Goal: Find specific page/section: Find specific page/section

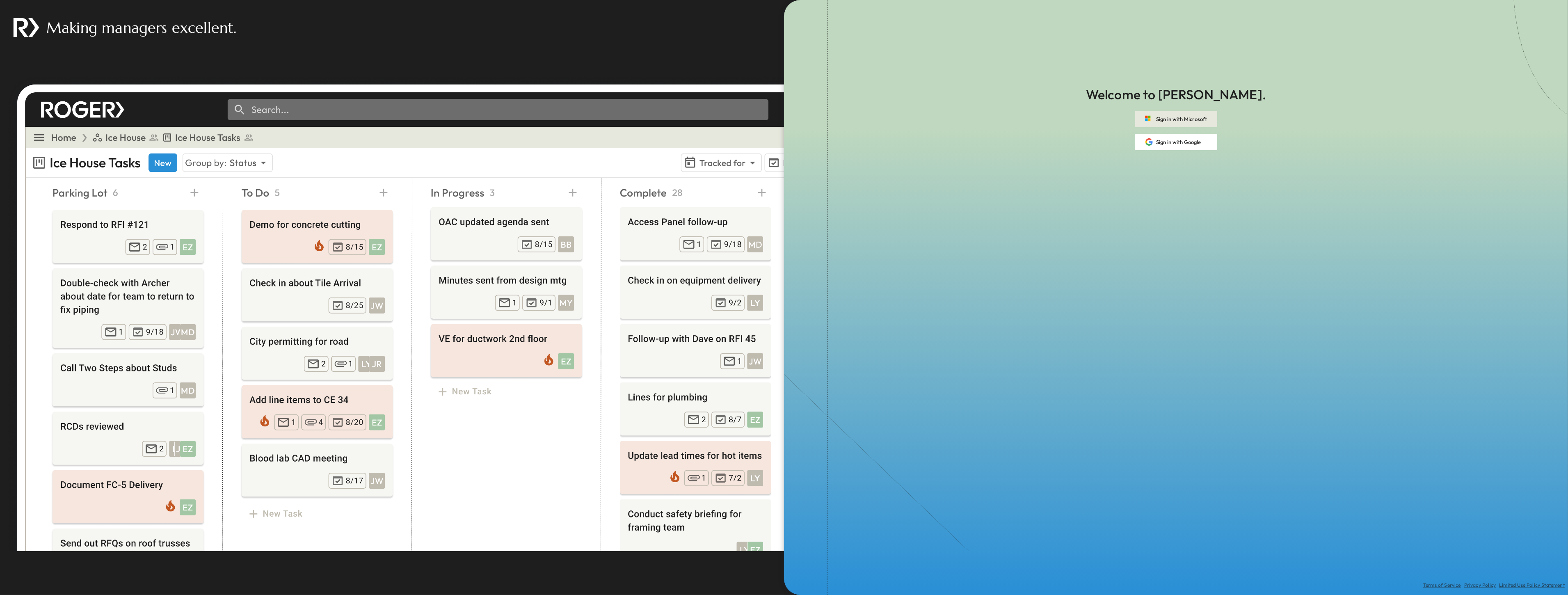
click at [1162, 121] on button "Sign in with Microsoft" at bounding box center [1176, 119] width 82 height 16
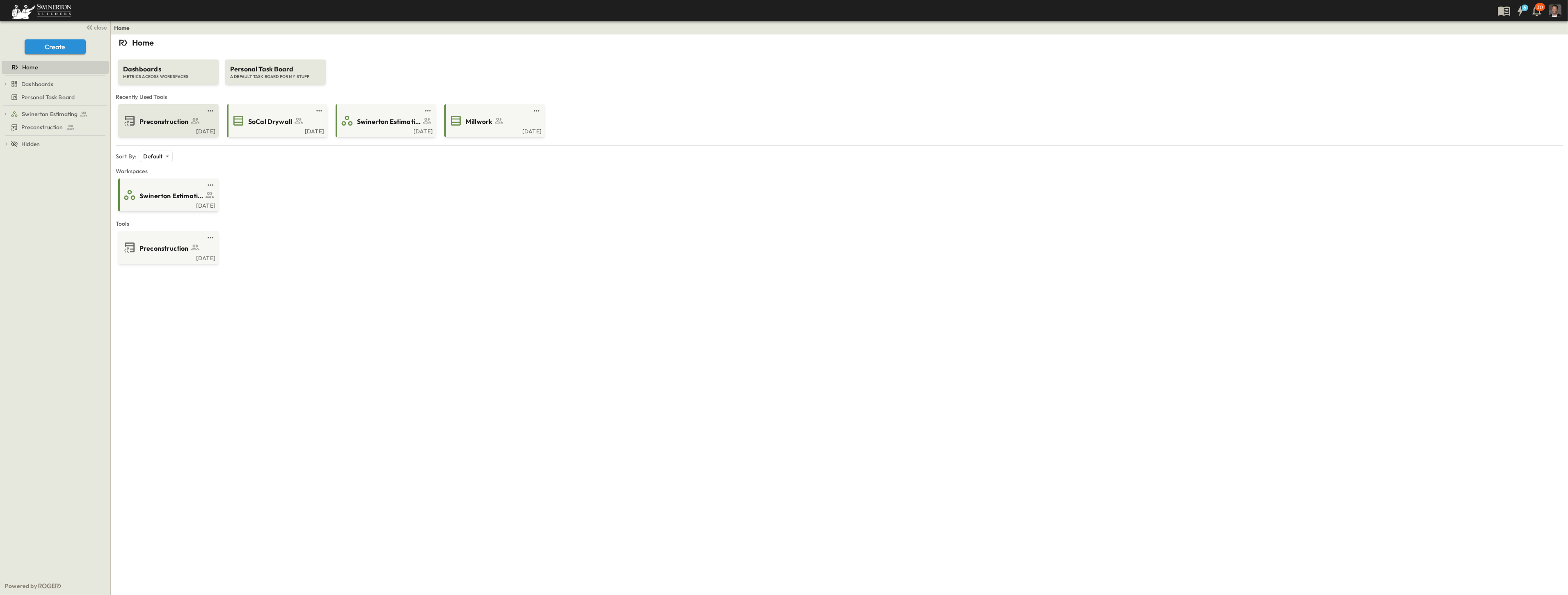
click at [167, 129] on div "[DATE]" at bounding box center [167, 130] width 96 height 7
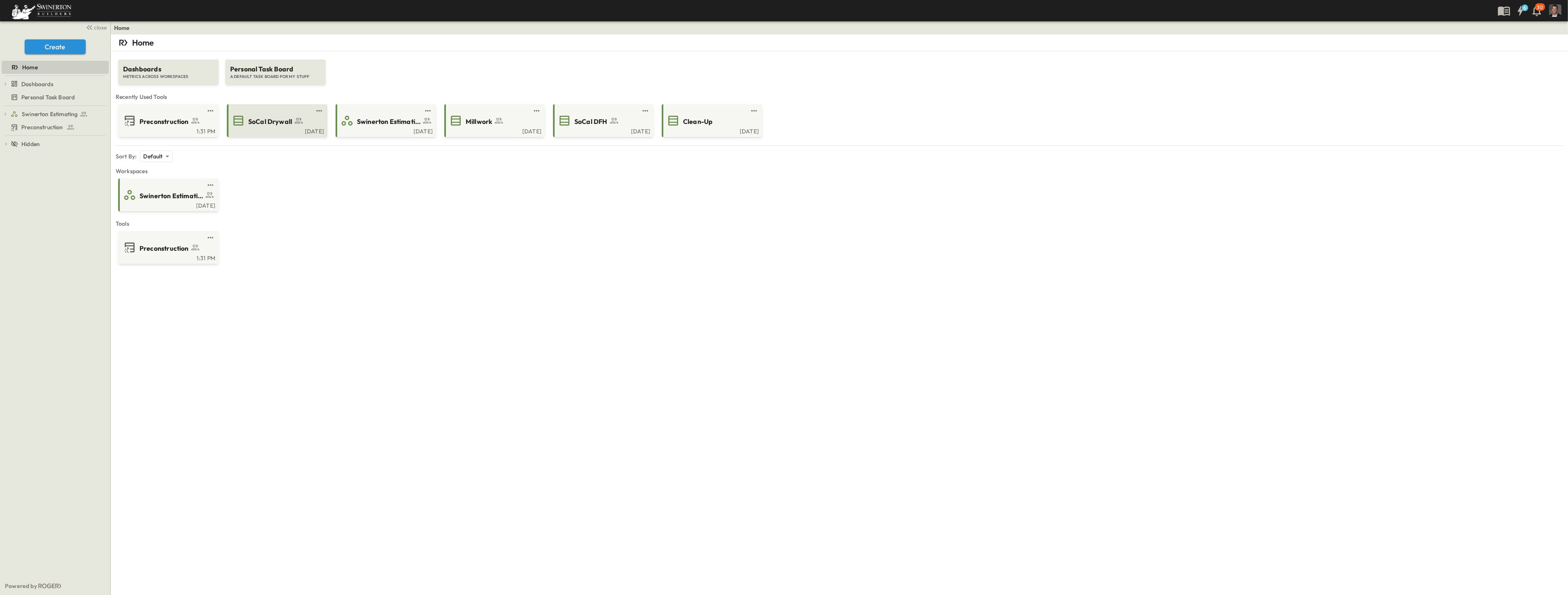
click at [306, 127] on div "SoCal Drywall" at bounding box center [276, 121] width 89 height 13
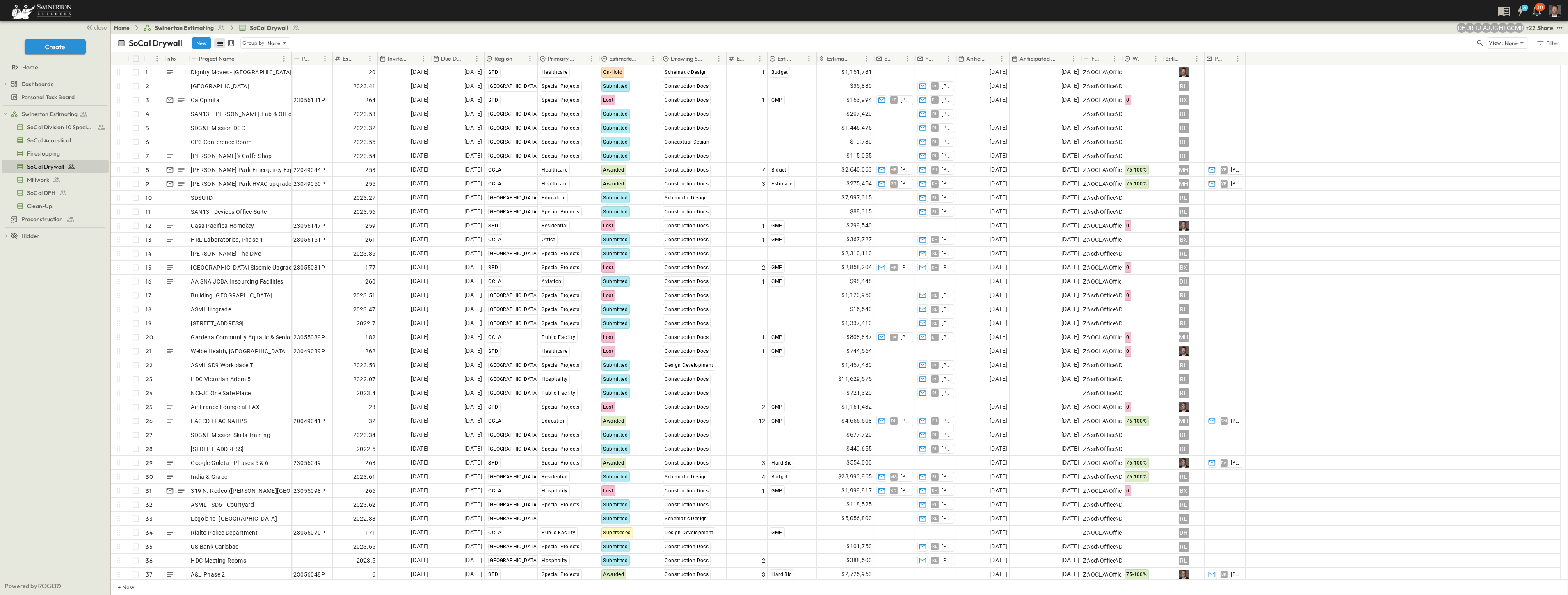
click at [782, 7] on div "6 30" at bounding box center [783, 10] width 1566 height 21
click at [1549, 45] on div "Filter" at bounding box center [1547, 43] width 23 height 9
click at [1482, 83] on h6 "Region" at bounding box center [1480, 81] width 18 height 8
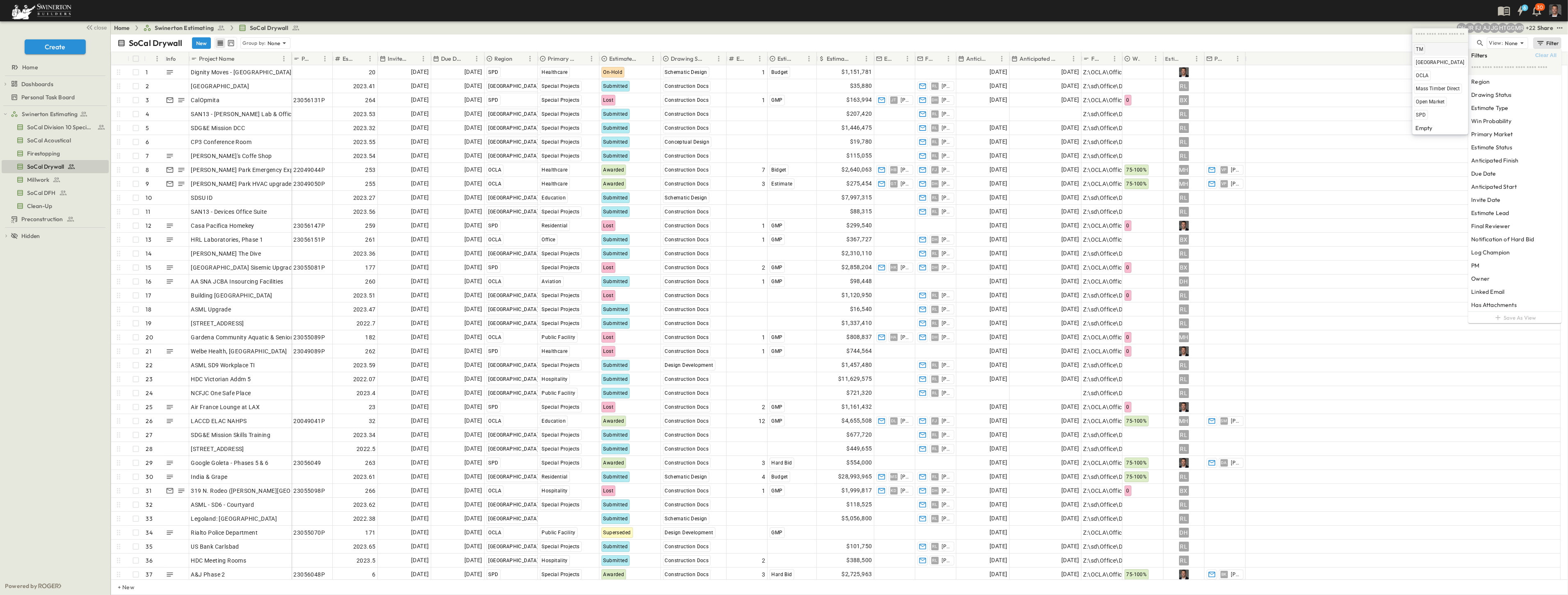
click at [1416, 48] on span "TM" at bounding box center [1419, 49] width 7 height 7
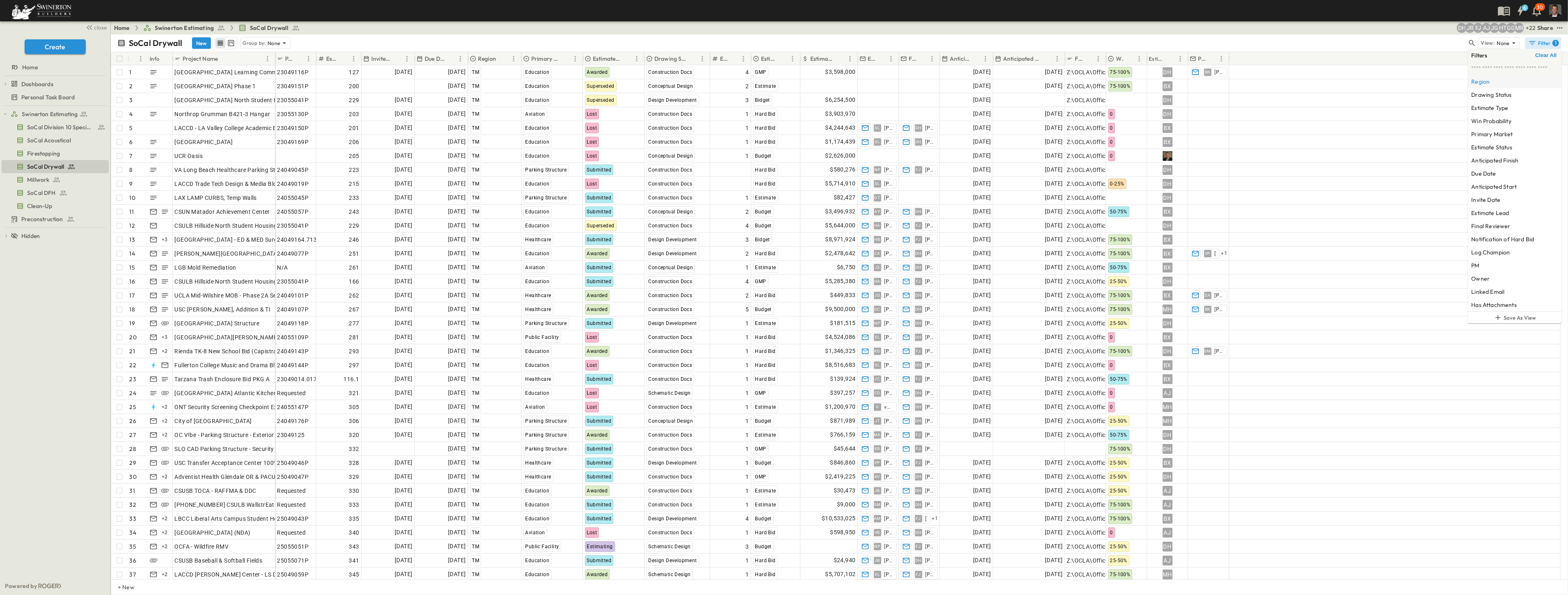
click at [1484, 80] on h6 "Region" at bounding box center [1480, 81] width 18 height 8
click at [1401, 74] on span "OCLA" at bounding box center [1401, 76] width 13 height 7
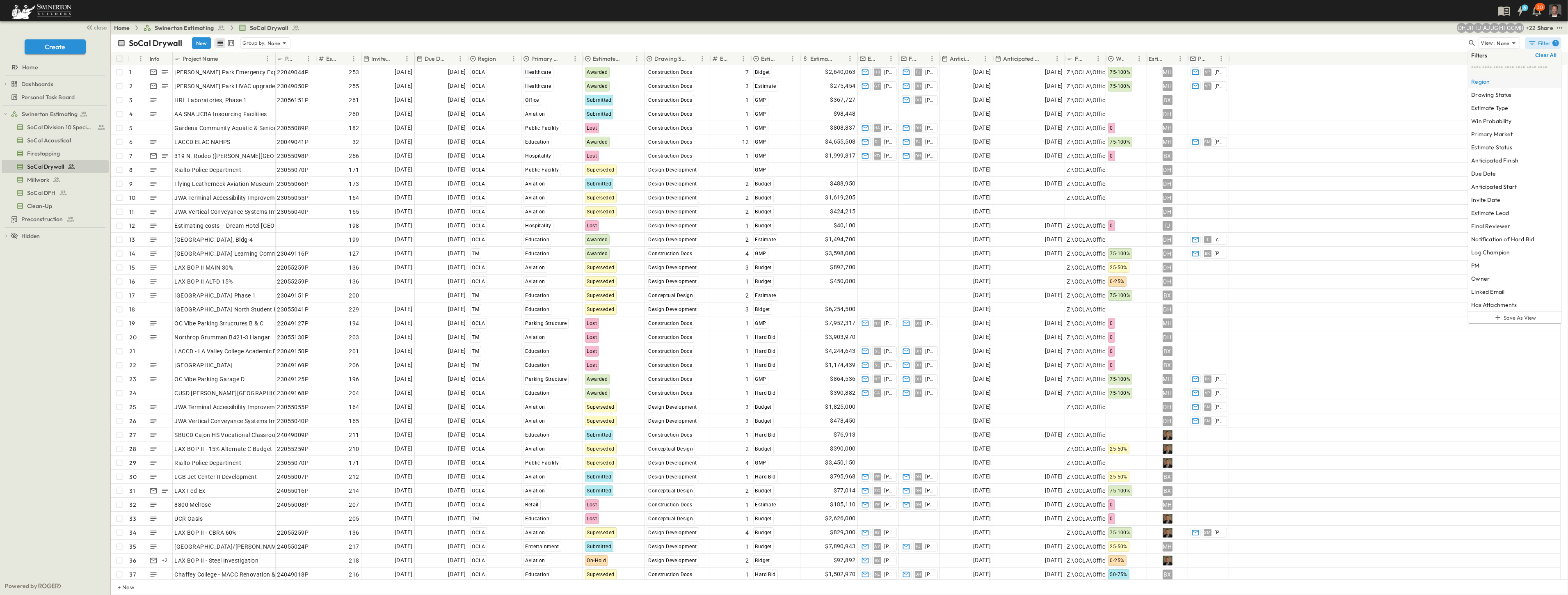
click at [1482, 82] on h6 "Region" at bounding box center [1480, 81] width 18 height 8
click at [1369, 114] on span "SPD" at bounding box center [1373, 114] width 10 height 7
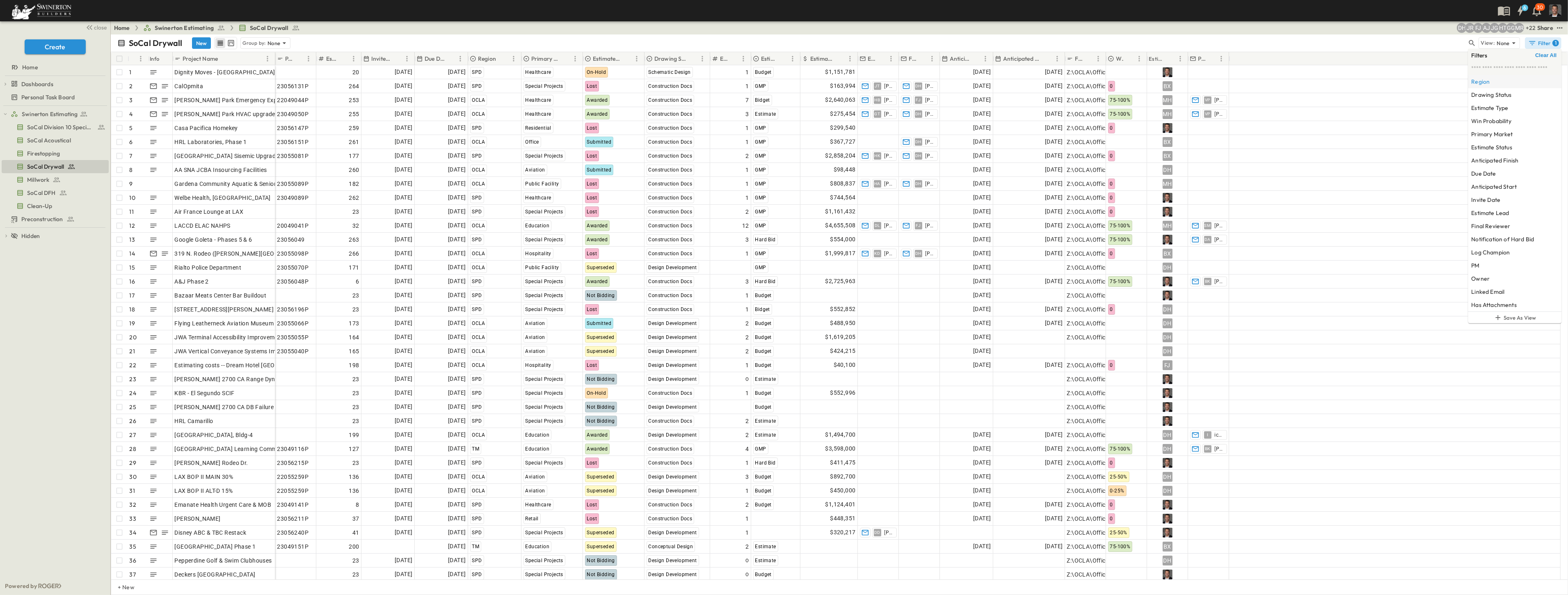
click at [1478, 82] on h6 "Region" at bounding box center [1480, 81] width 18 height 8
click at [1361, 101] on span "Open Market" at bounding box center [1359, 102] width 29 height 7
click at [435, 58] on p "Due Date" at bounding box center [435, 58] width 20 height 8
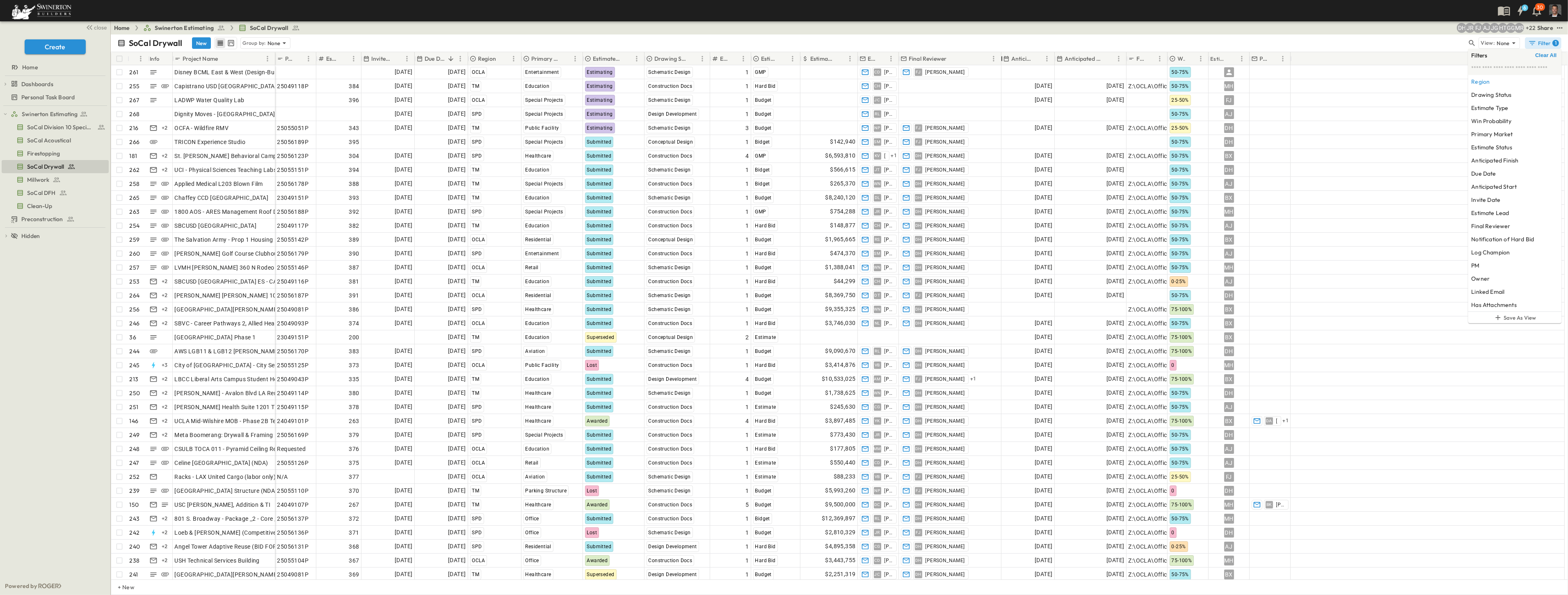
drag, startPoint x: 939, startPoint y: 55, endPoint x: 1001, endPoint y: 55, distance: 62.0
click at [1001, 55] on div at bounding box center [1001, 59] width 8 height 23
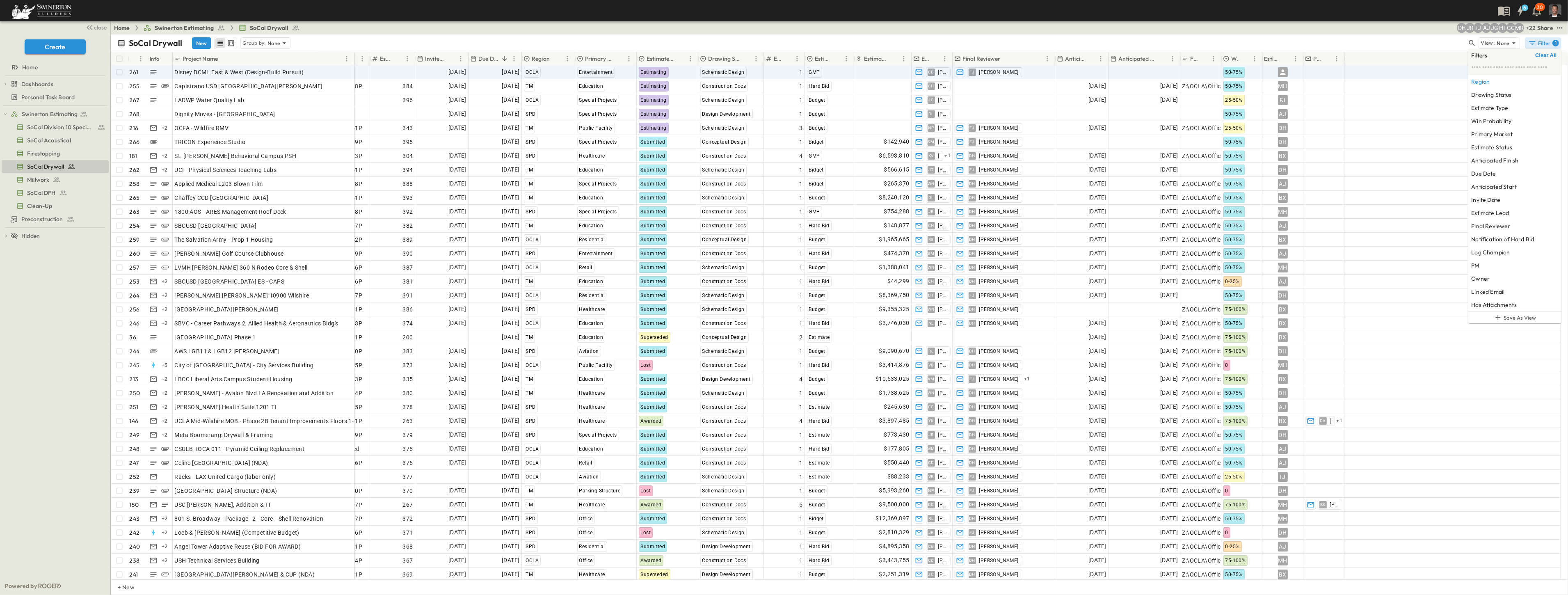
drag, startPoint x: 275, startPoint y: 58, endPoint x: 354, endPoint y: 68, distance: 79.6
click at [354, 68] on div "# Info Project Name P-Code Estimate Number Invite Date Due Date Region Primary …" at bounding box center [839, 316] width 1457 height 527
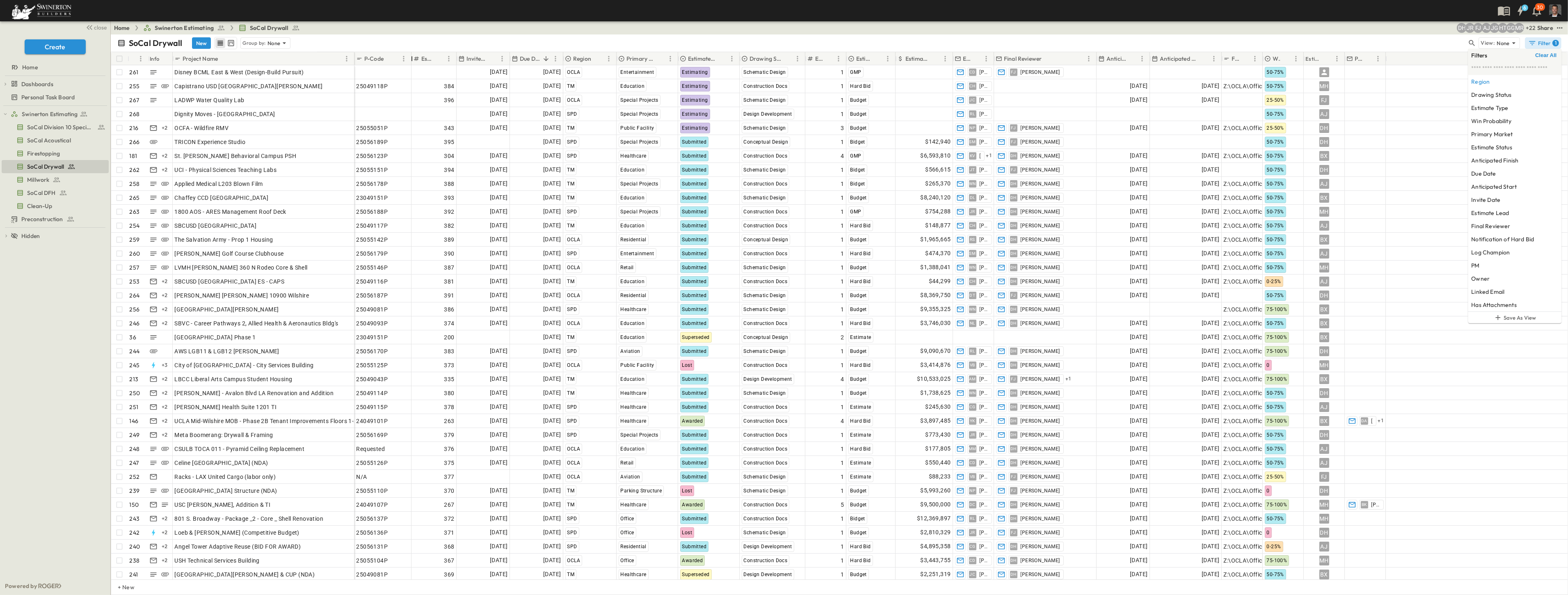
drag, startPoint x: 394, startPoint y: 57, endPoint x: 411, endPoint y: 57, distance: 17.0
click at [411, 57] on div at bounding box center [411, 59] width 8 height 23
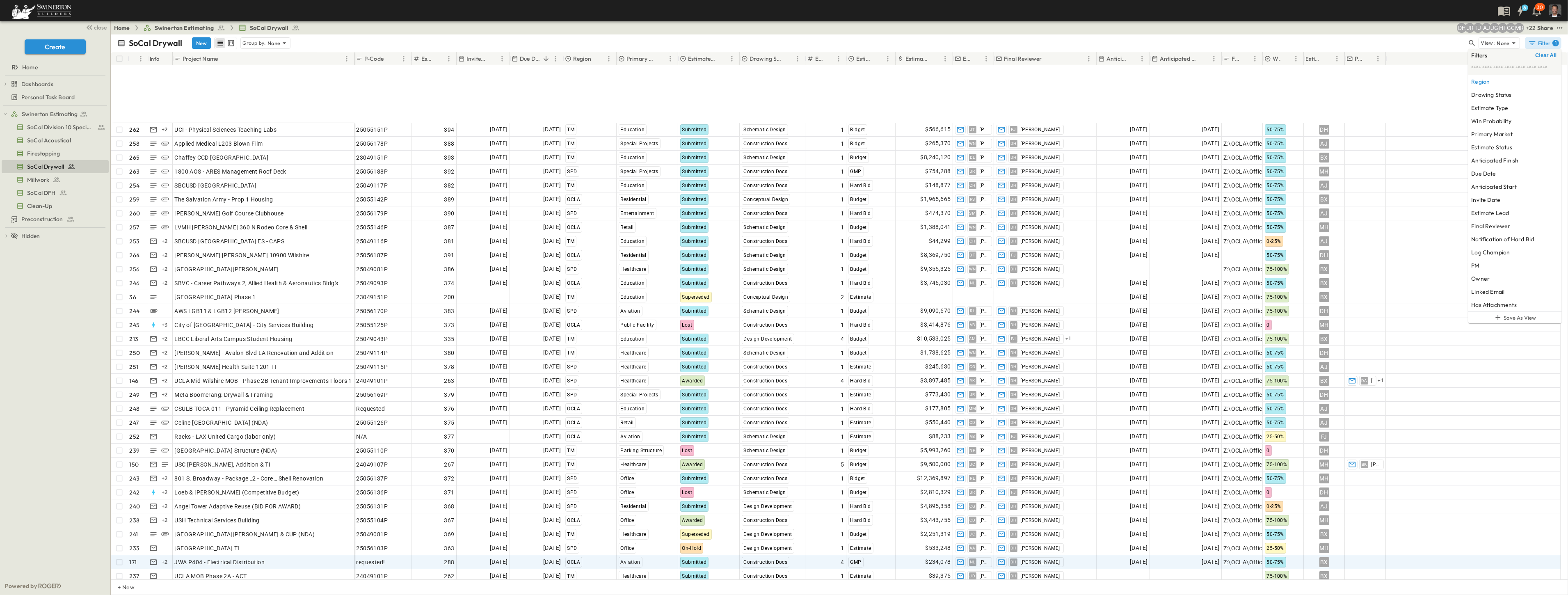
scroll to position [182, 0]
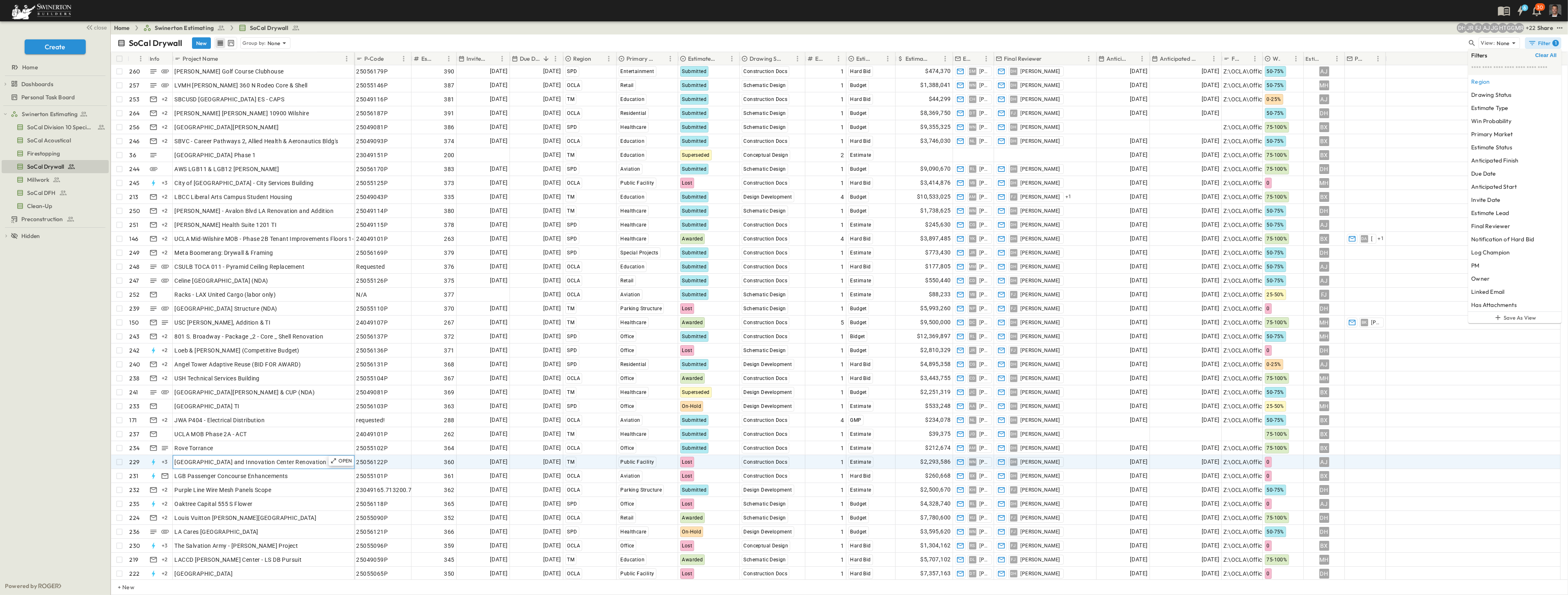
click at [271, 466] on div "[GEOGRAPHIC_DATA] and Innovation Center Renovation" at bounding box center [264, 462] width 178 height 12
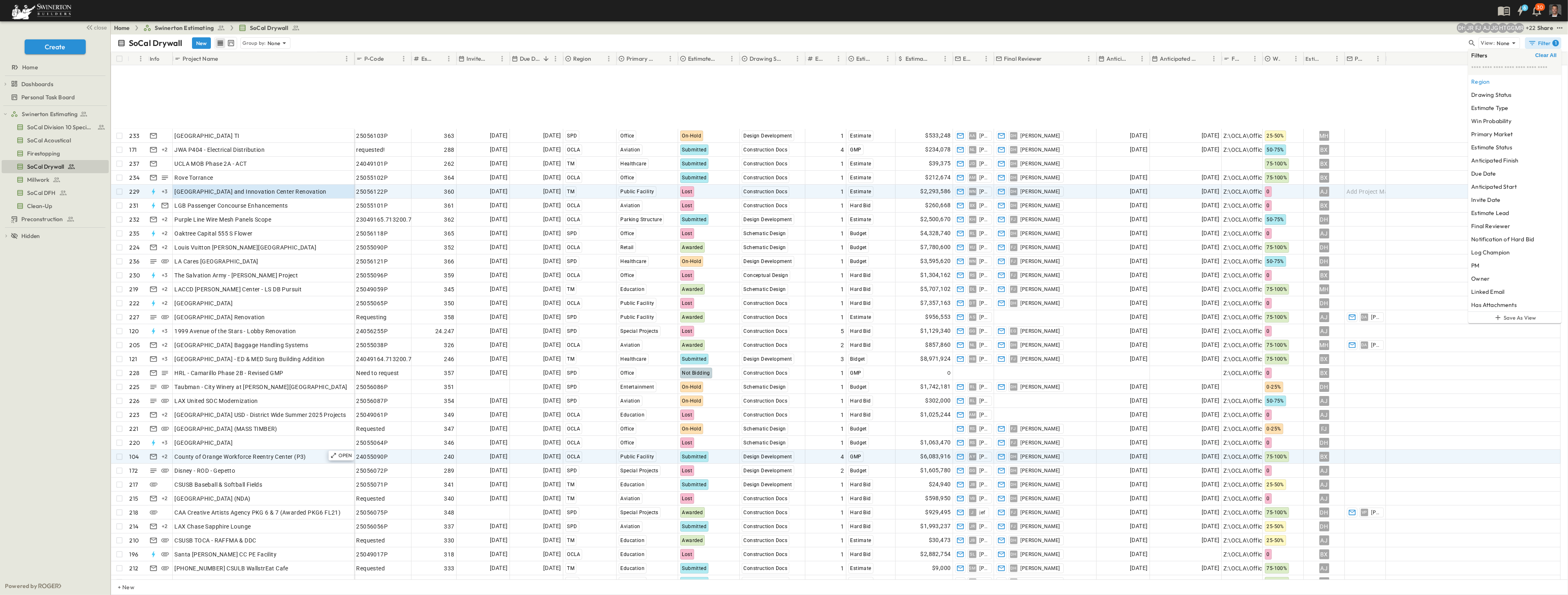
scroll to position [547, 0]
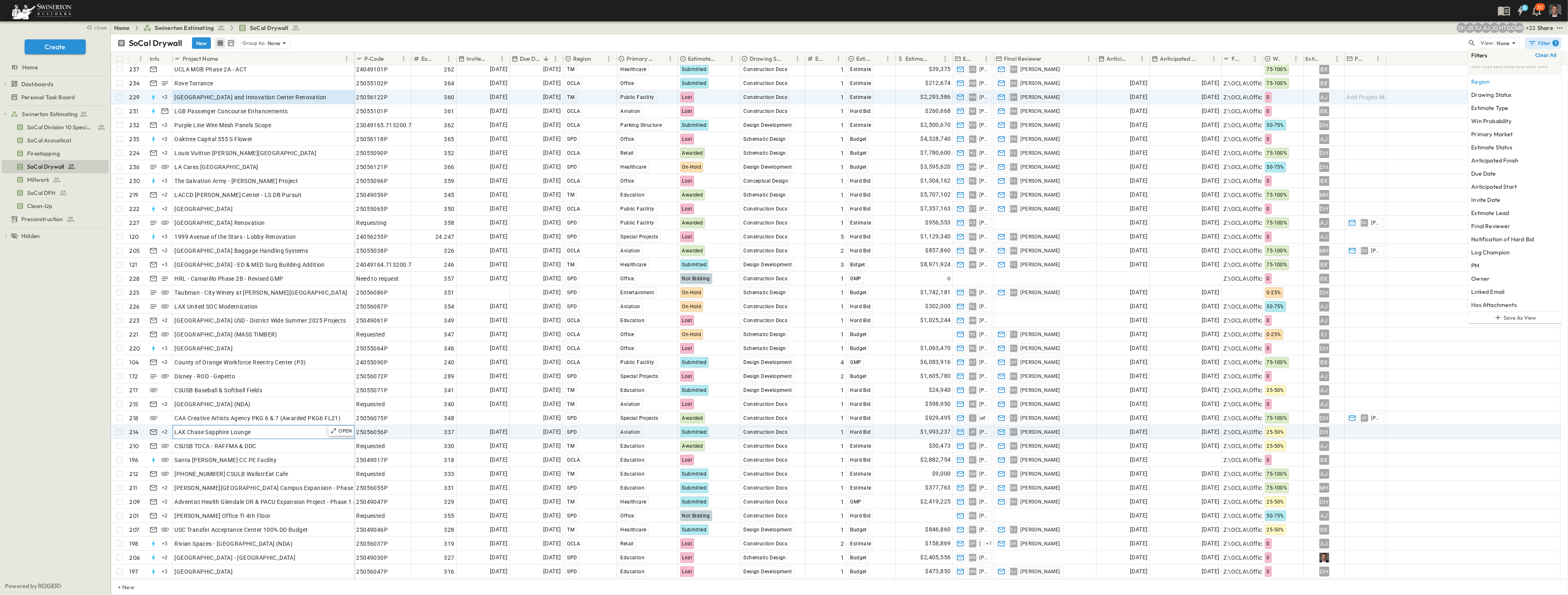
click at [197, 435] on span "LAX Chase Sapphire Lounge" at bounding box center [212, 432] width 76 height 8
click at [271, 347] on div "[GEOGRAPHIC_DATA]" at bounding box center [264, 348] width 178 height 12
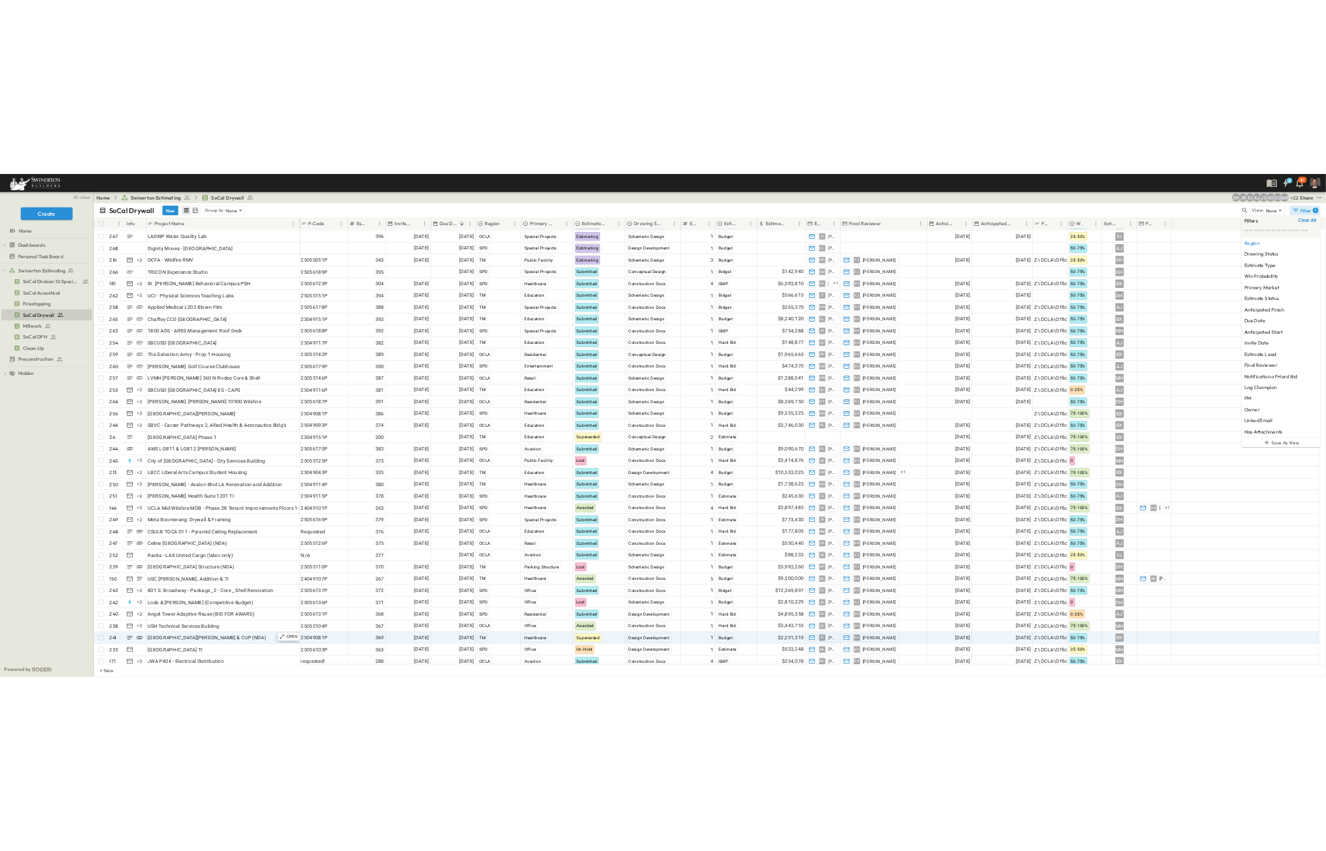
scroll to position [0, 0]
